Goal: Transaction & Acquisition: Purchase product/service

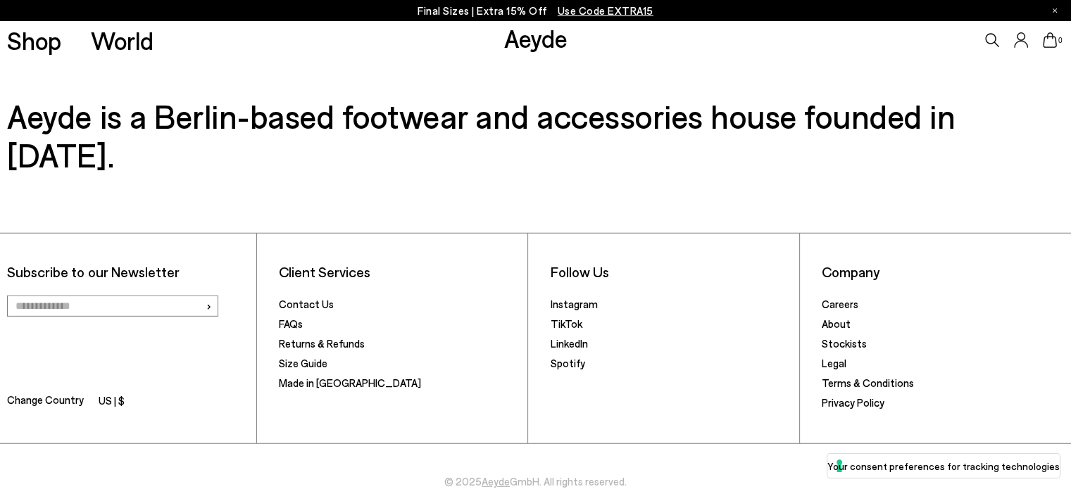
scroll to position [4265, 0]
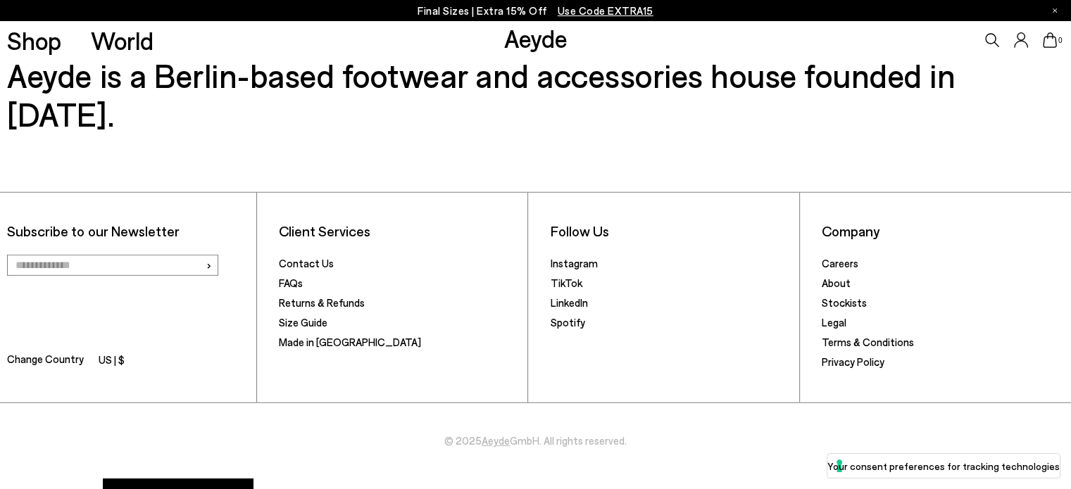
click at [203, 479] on button "Your Privacy Choices" at bounding box center [178, 497] width 150 height 37
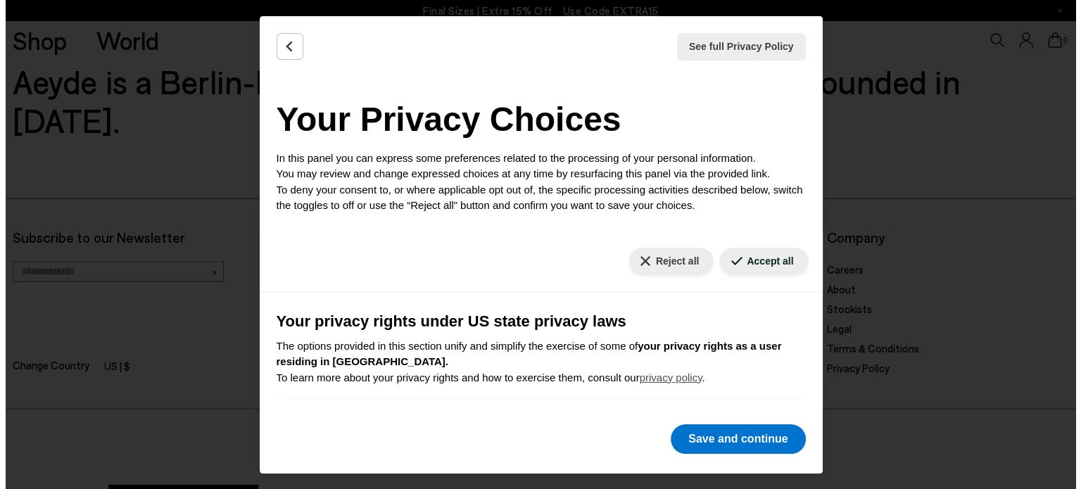
scroll to position [4312, 0]
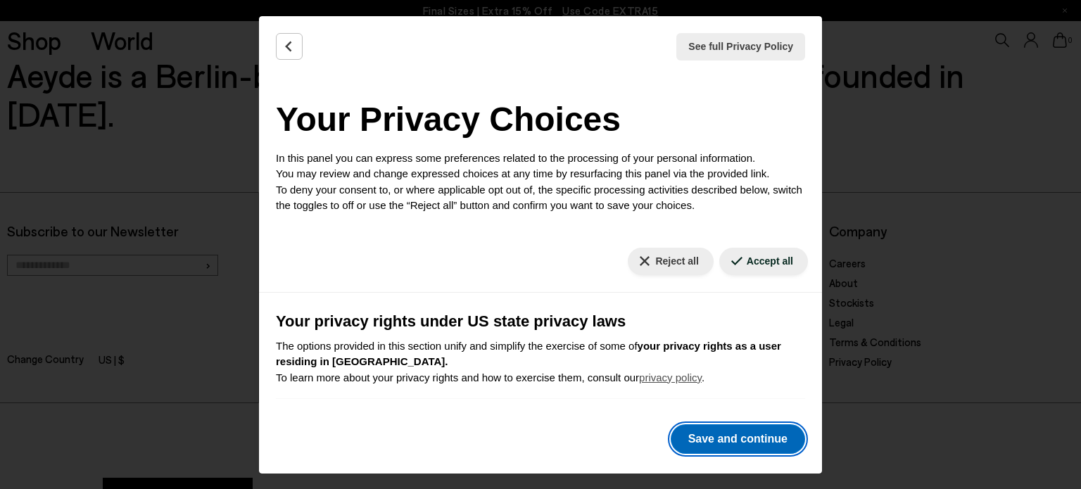
click at [761, 441] on button "Save and continue" at bounding box center [738, 440] width 134 height 30
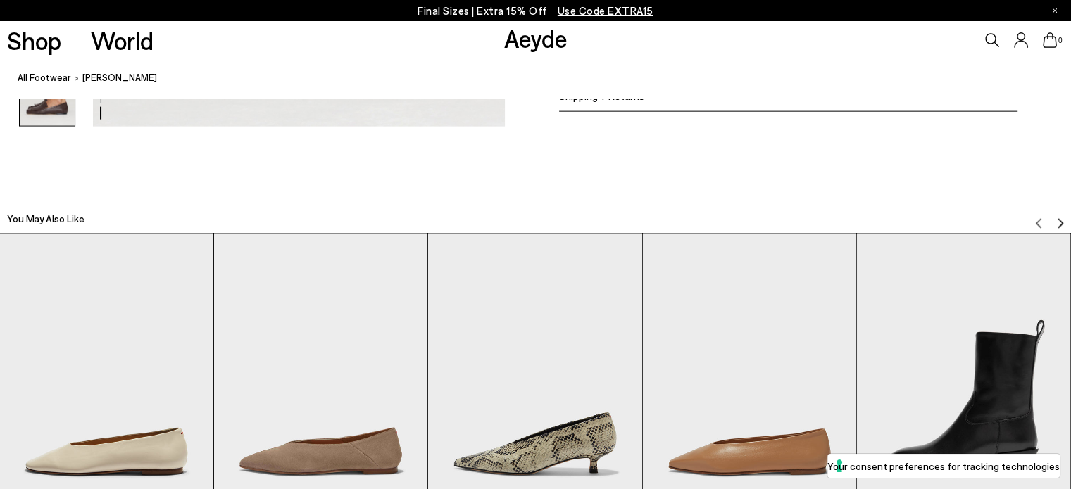
scroll to position [3068, 0]
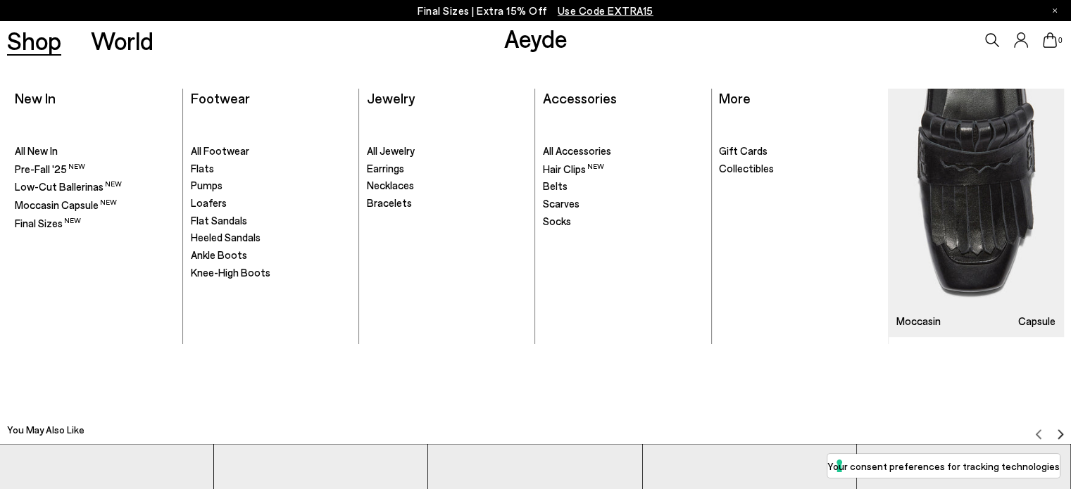
click at [202, 160] on ul ". All Footwear Flats" at bounding box center [271, 228] width 161 height 232
click at [200, 170] on span "Flats" at bounding box center [202, 168] width 23 height 13
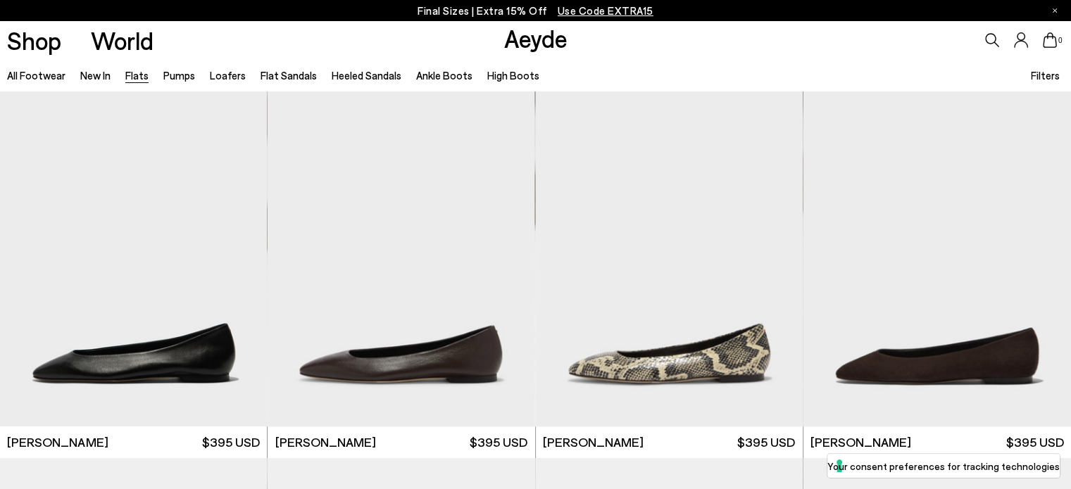
click at [1039, 73] on span "Filters" at bounding box center [1045, 75] width 29 height 13
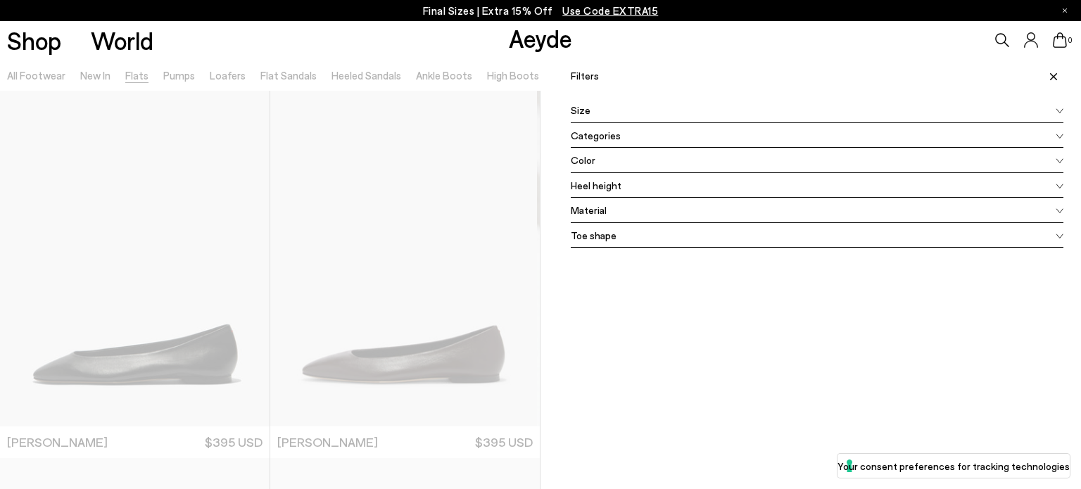
click at [1056, 157] on span at bounding box center [1060, 160] width 8 height 16
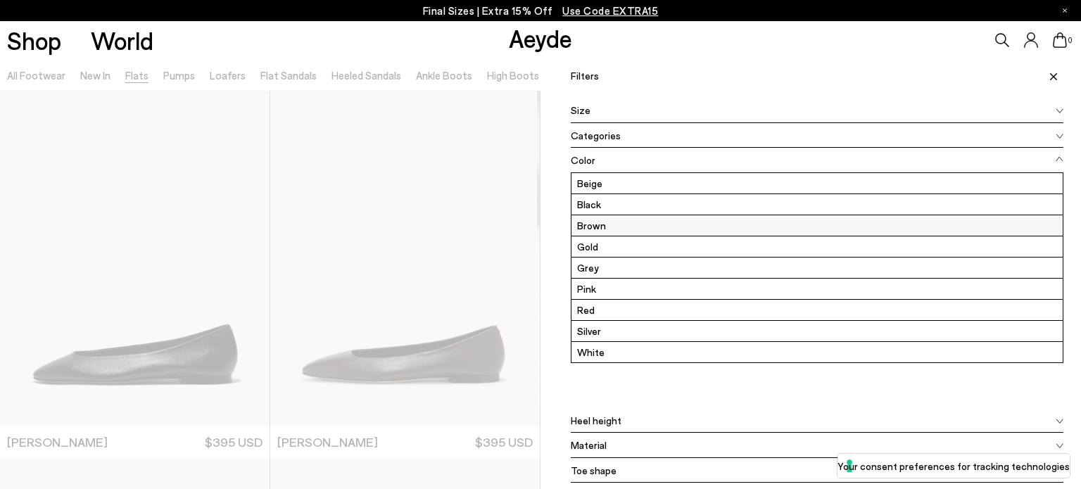
click at [583, 219] on label "Brown" at bounding box center [817, 225] width 491 height 20
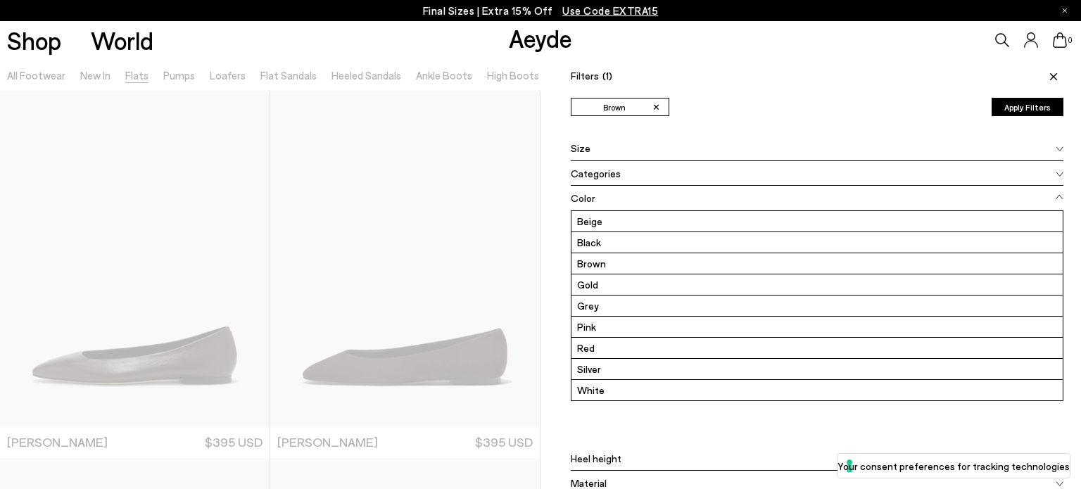
click at [622, 474] on div "Material" at bounding box center [817, 483] width 493 height 25
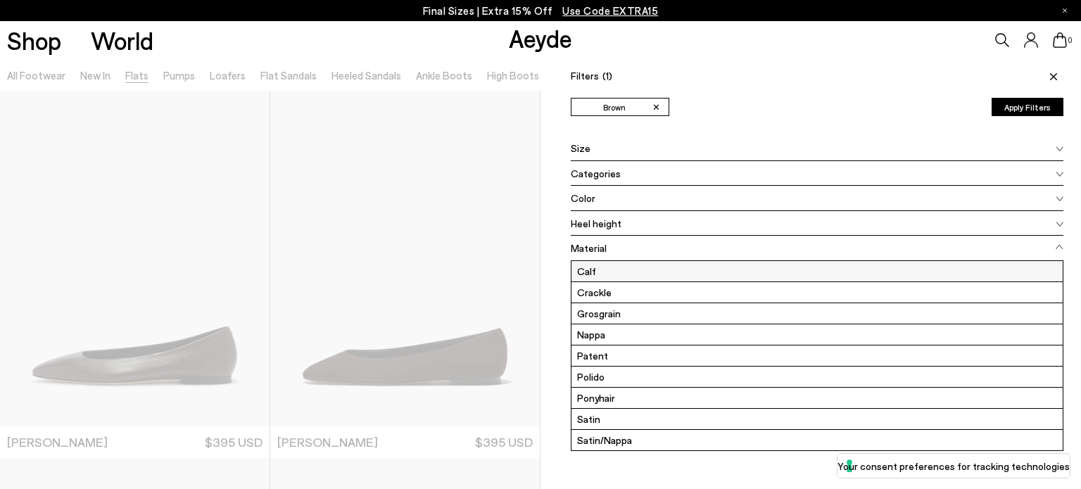
click at [613, 263] on label "Calf" at bounding box center [817, 271] width 491 height 20
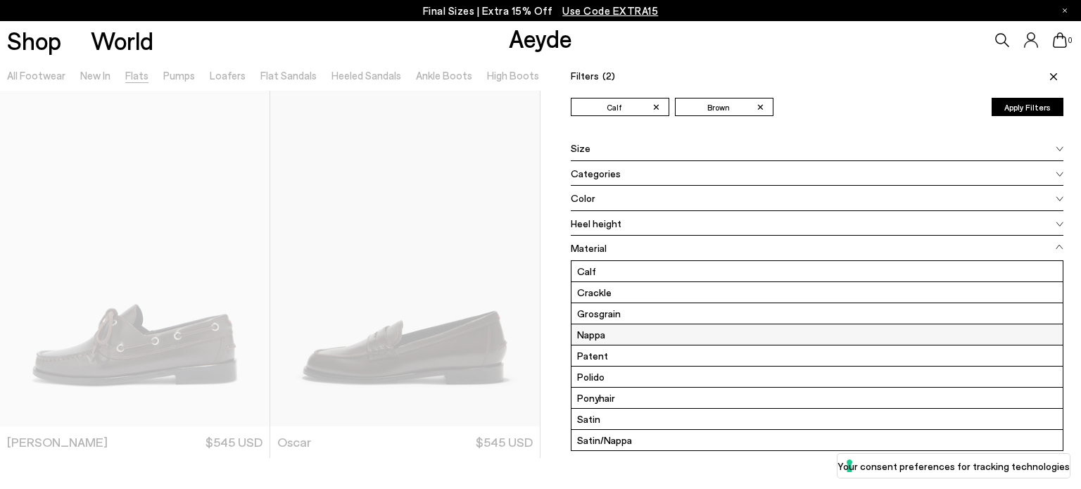
click at [617, 329] on label "Nappa" at bounding box center [817, 335] width 491 height 20
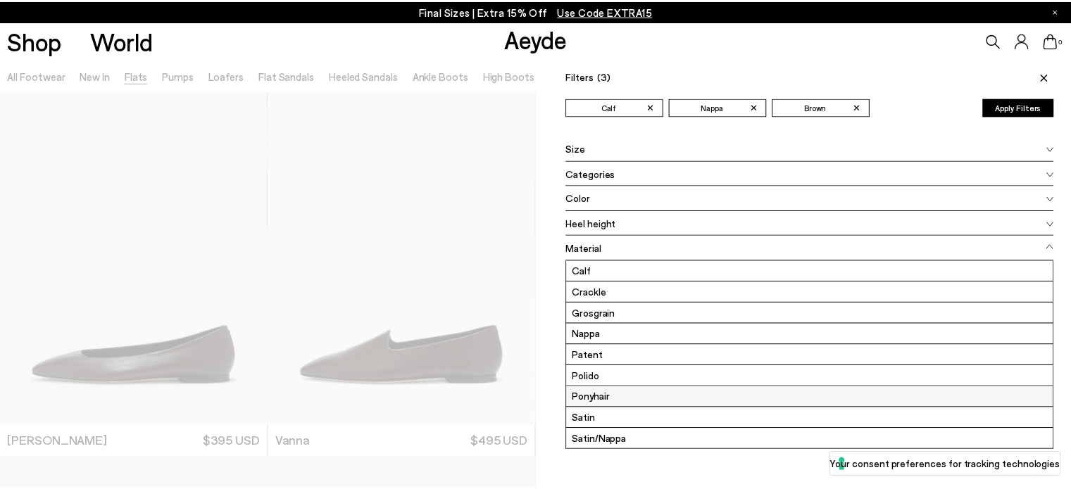
scroll to position [61, 0]
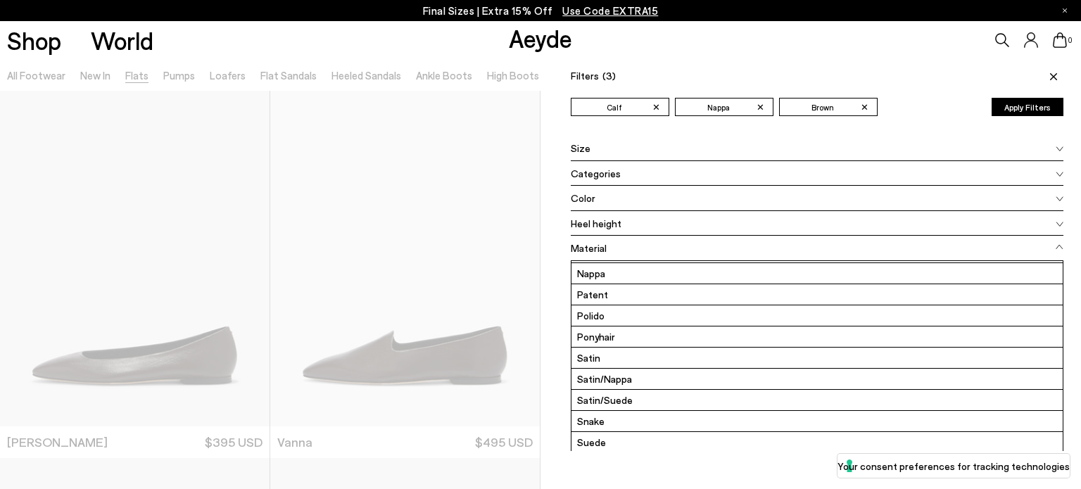
click at [1020, 107] on button "Apply Filters" at bounding box center [1028, 107] width 72 height 18
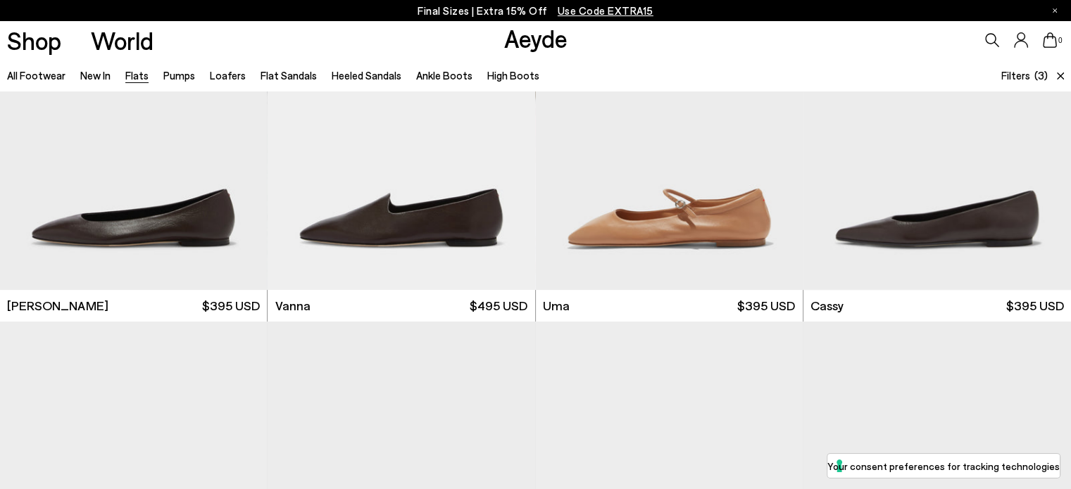
scroll to position [0, 0]
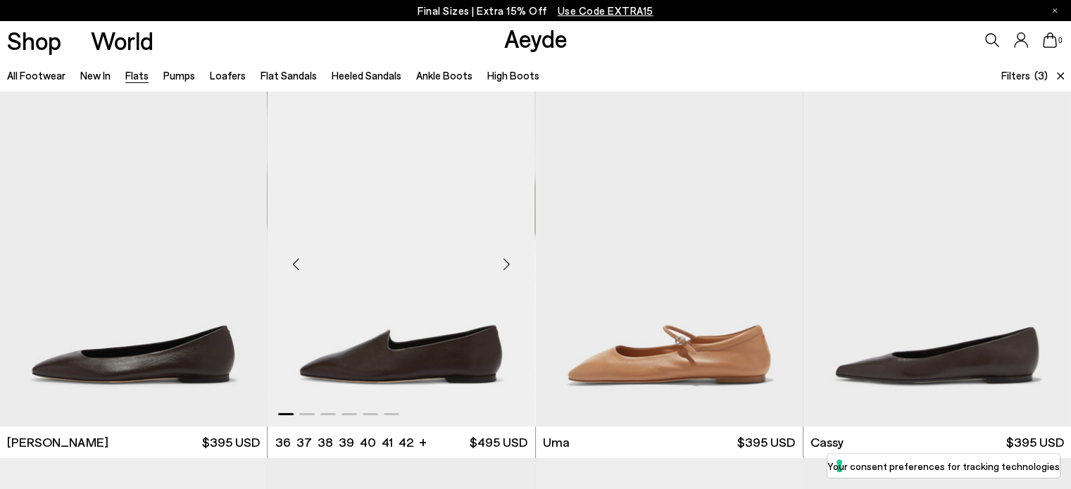
click at [508, 253] on div "Next slide" at bounding box center [507, 265] width 42 height 42
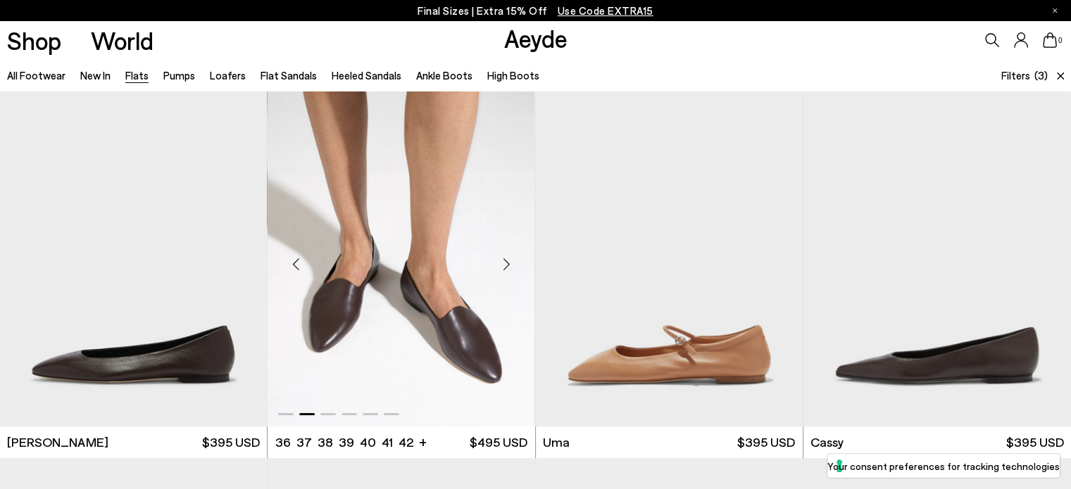
click at [508, 253] on div "Next slide" at bounding box center [507, 265] width 42 height 42
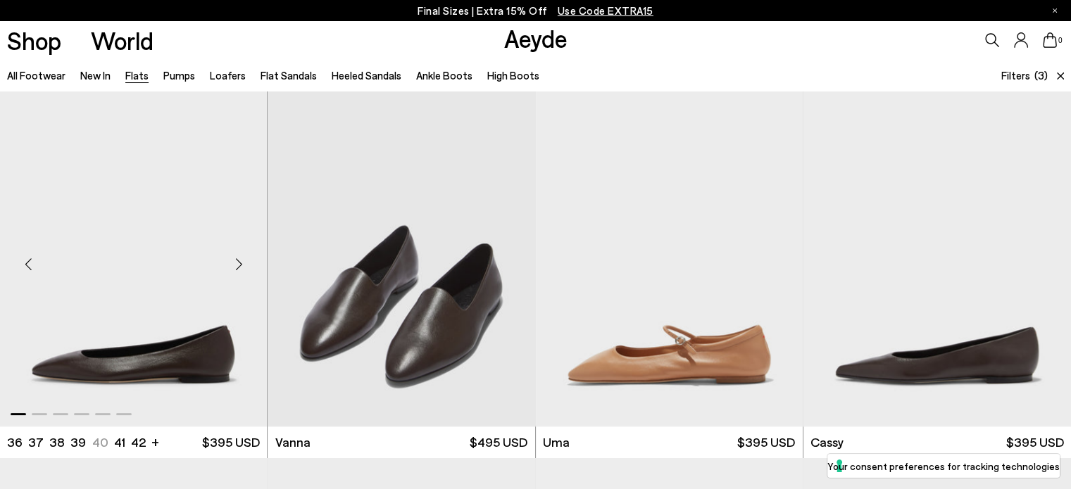
click at [199, 358] on img "1 / 6" at bounding box center [133, 259] width 267 height 336
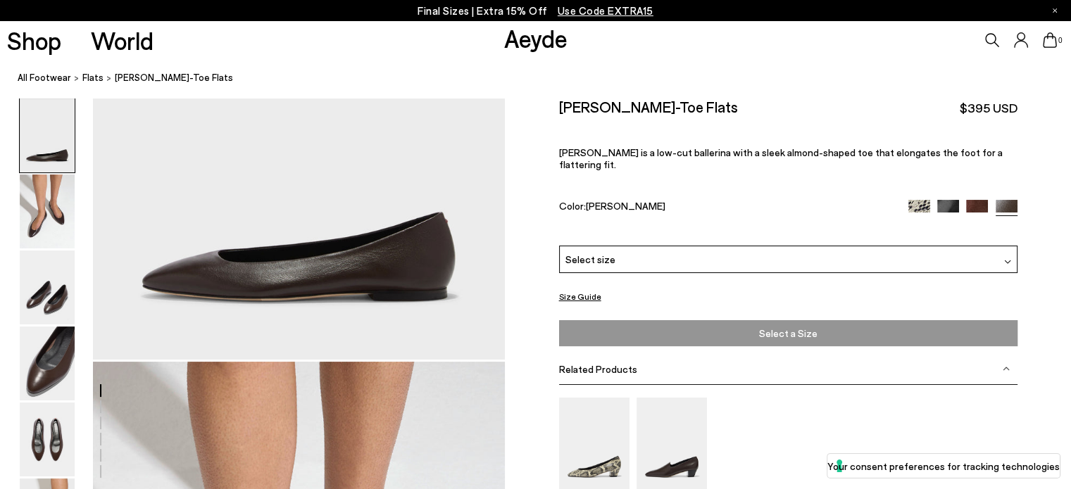
scroll to position [211, 0]
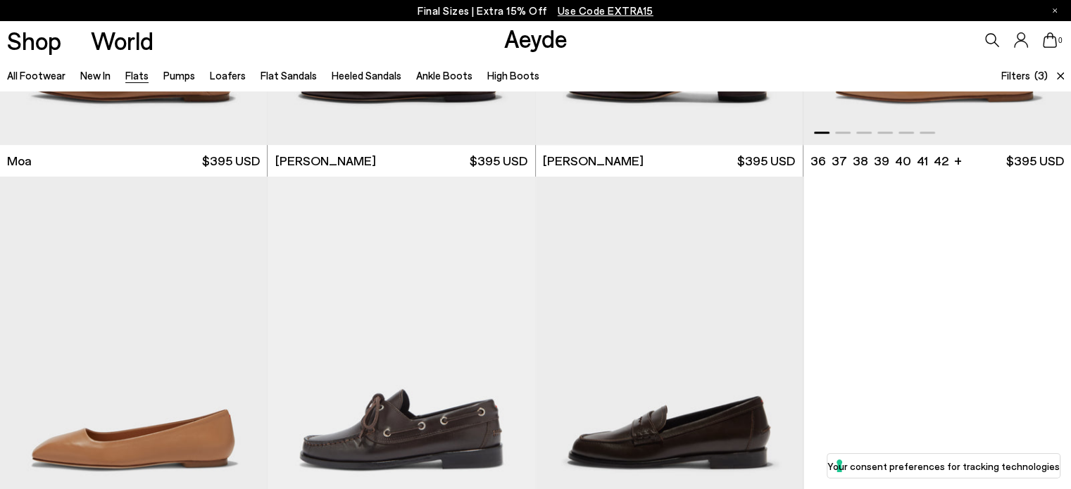
scroll to position [493, 0]
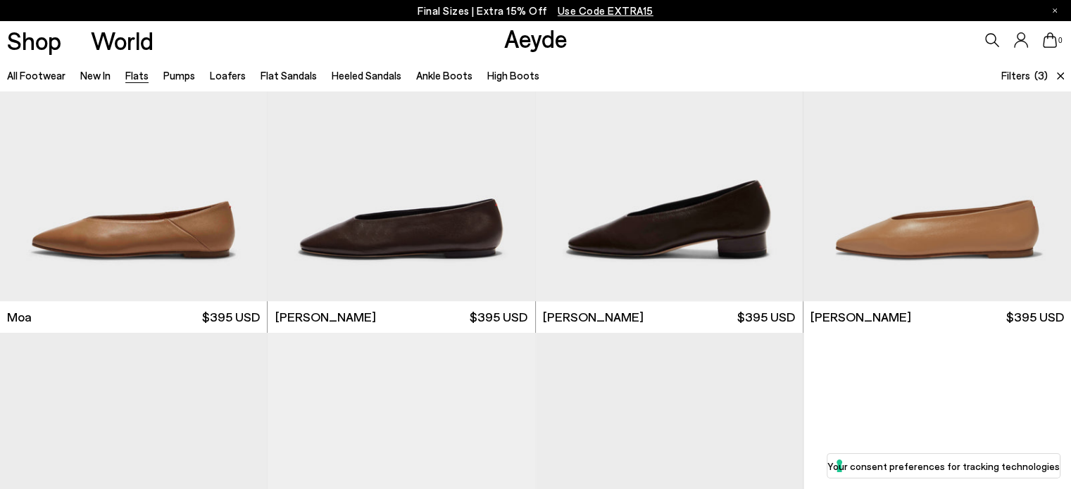
click at [1062, 73] on icon at bounding box center [1060, 76] width 7 height 7
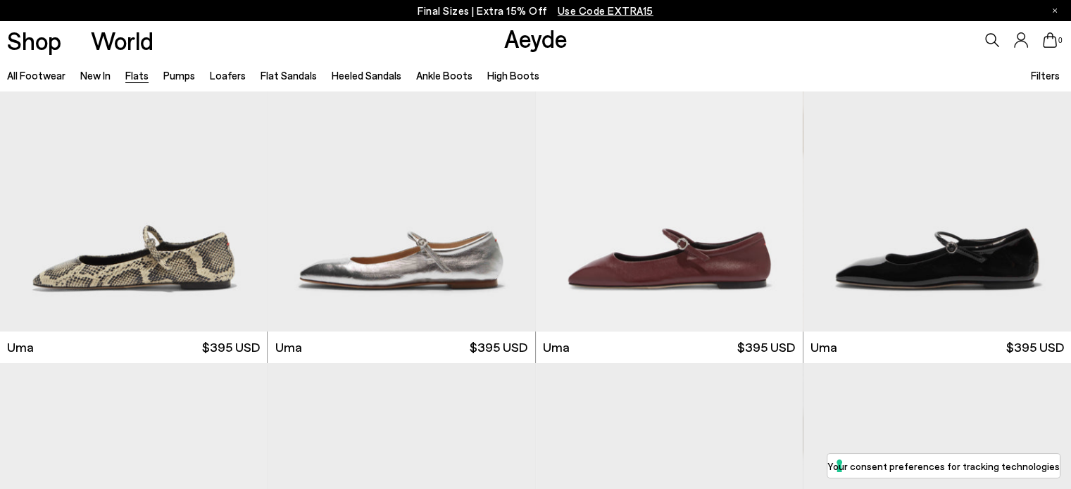
scroll to position [1479, 0]
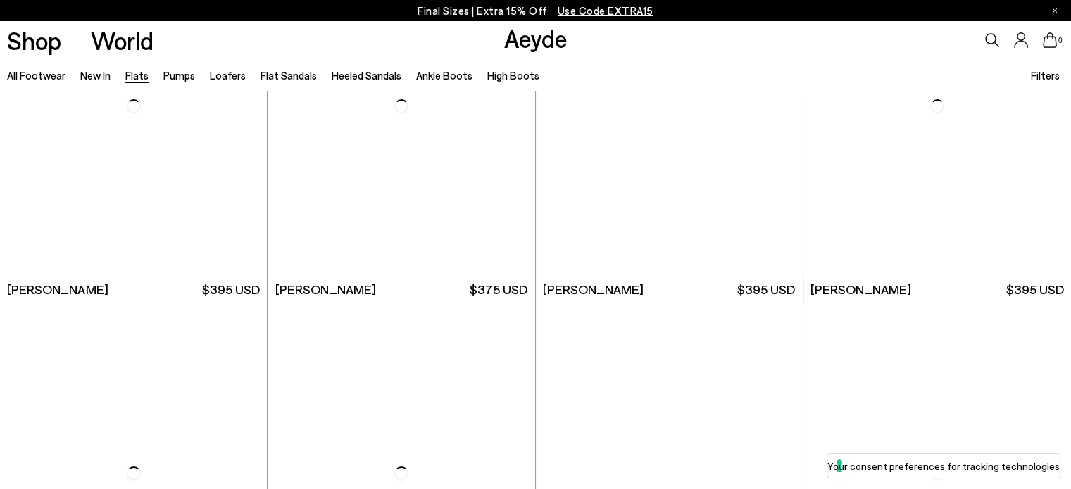
scroll to position [5210, 0]
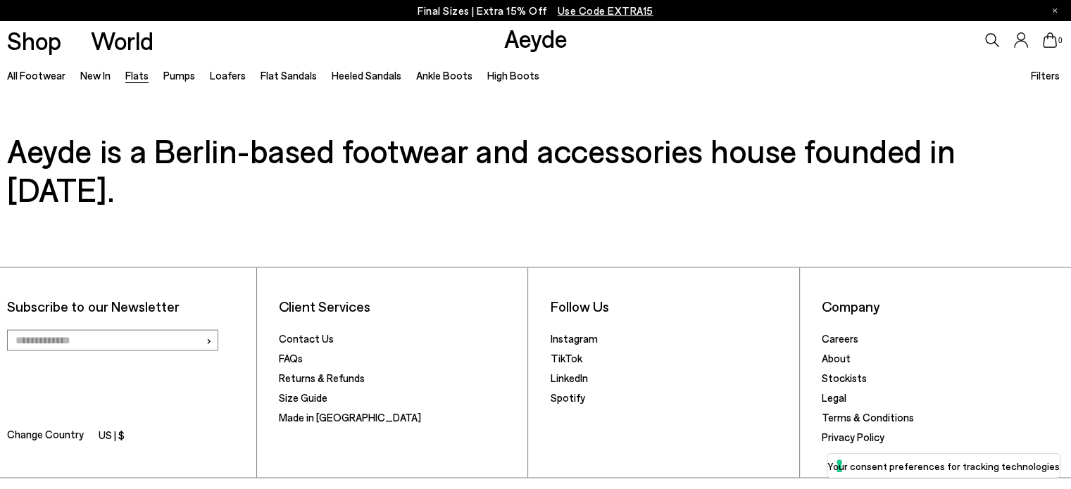
scroll to position [8202, 0]
